Goal: Information Seeking & Learning: Find specific fact

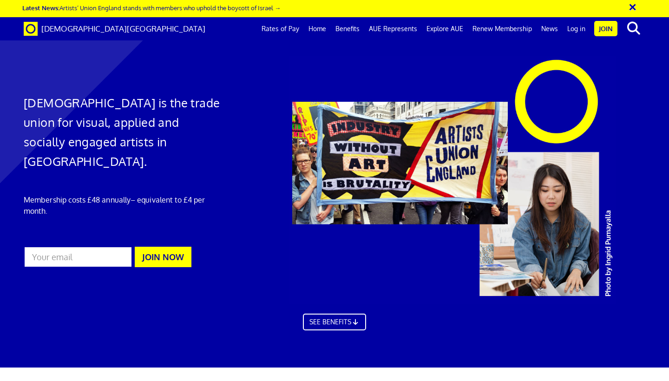
scroll to position [0, 5]
click at [278, 26] on link "Rates of Pay" at bounding box center [280, 28] width 47 height 23
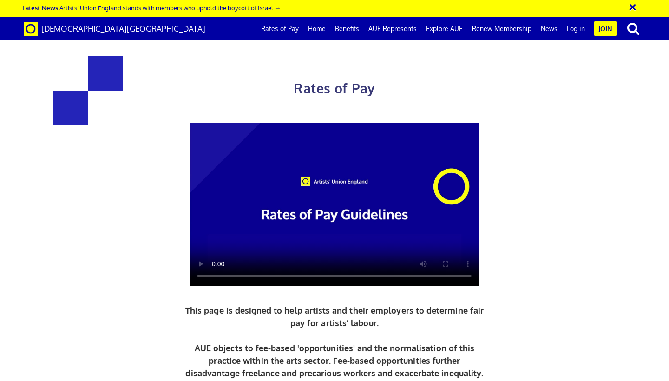
scroll to position [361, 0]
click at [583, 32] on link "Log in" at bounding box center [575, 28] width 27 height 23
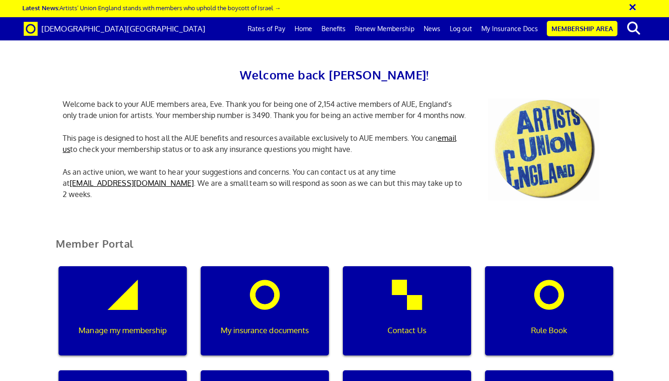
scroll to position [287, 0]
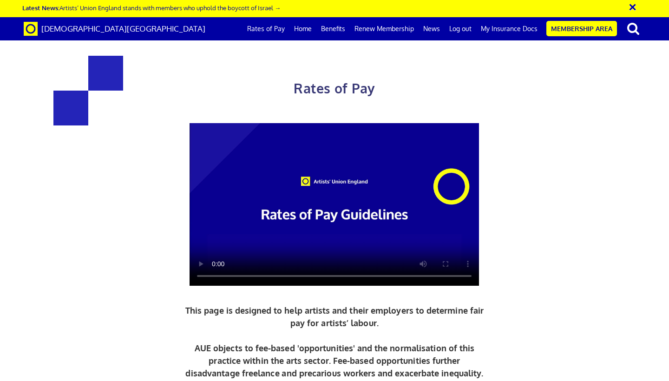
scroll to position [362, 0]
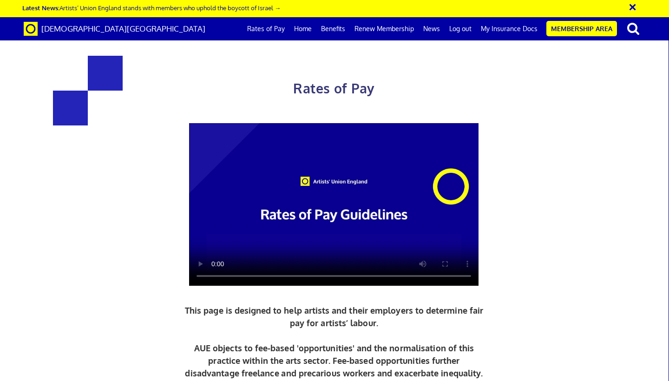
scroll to position [427, 0]
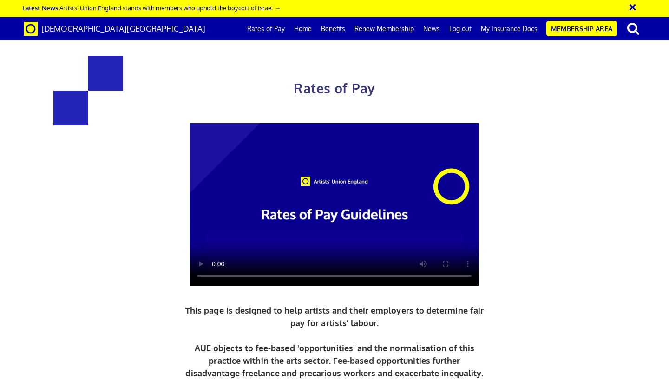
scroll to position [0, 0]
